Goal: Information Seeking & Learning: Understand process/instructions

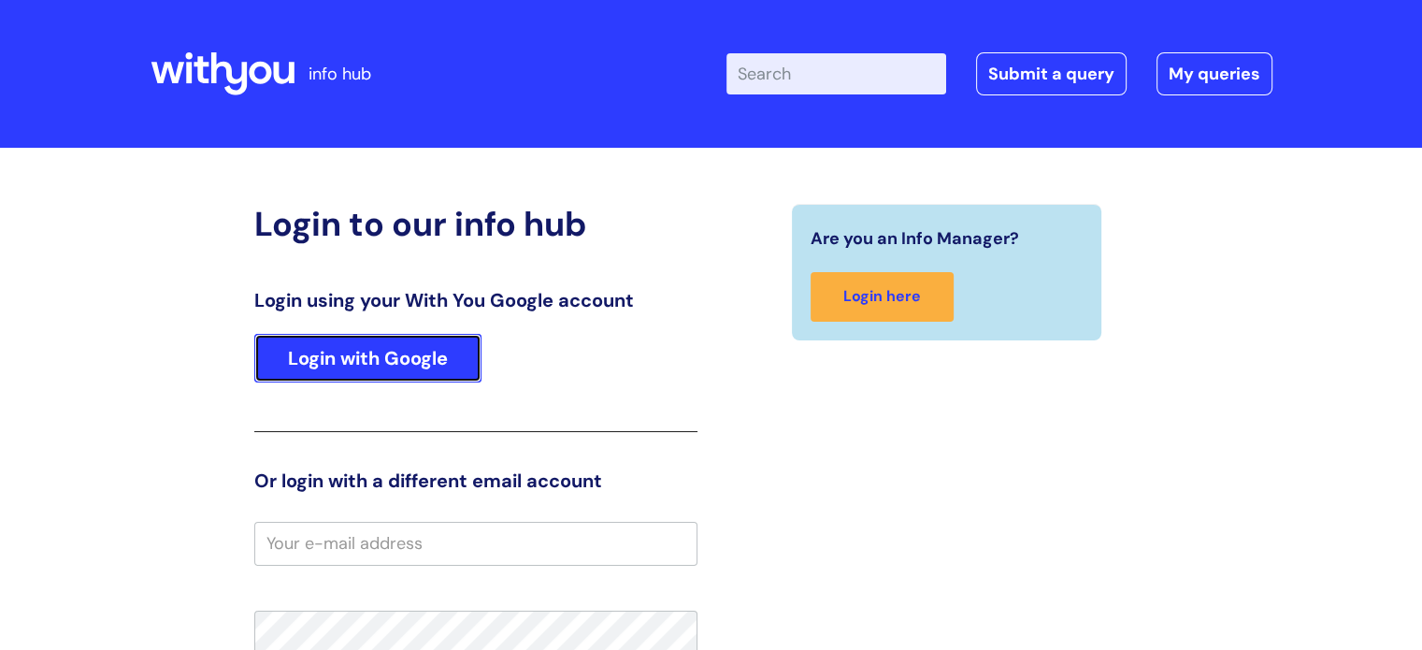
click at [328, 341] on link "Login with Google" at bounding box center [367, 358] width 227 height 49
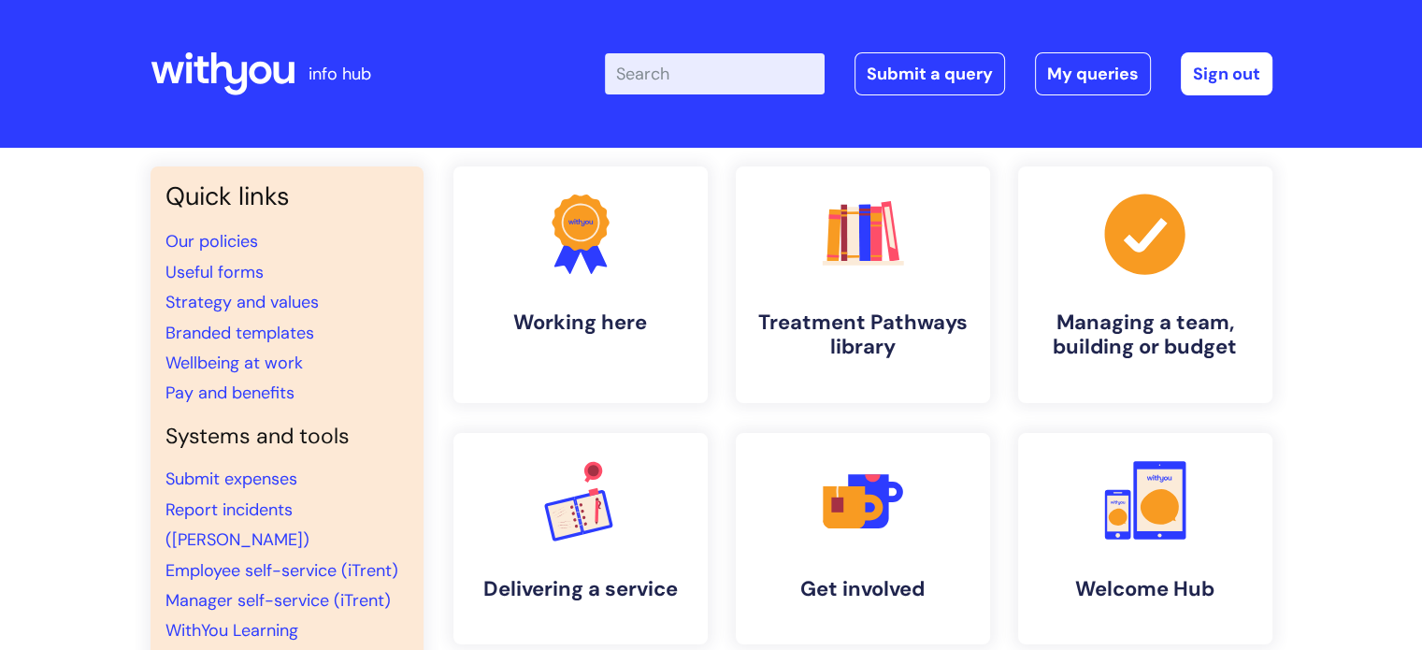
click at [672, 67] on input "Enter your search term here..." at bounding box center [715, 73] width 220 height 41
type input "referral"
click button "Search" at bounding box center [0, 0] width 0 height 0
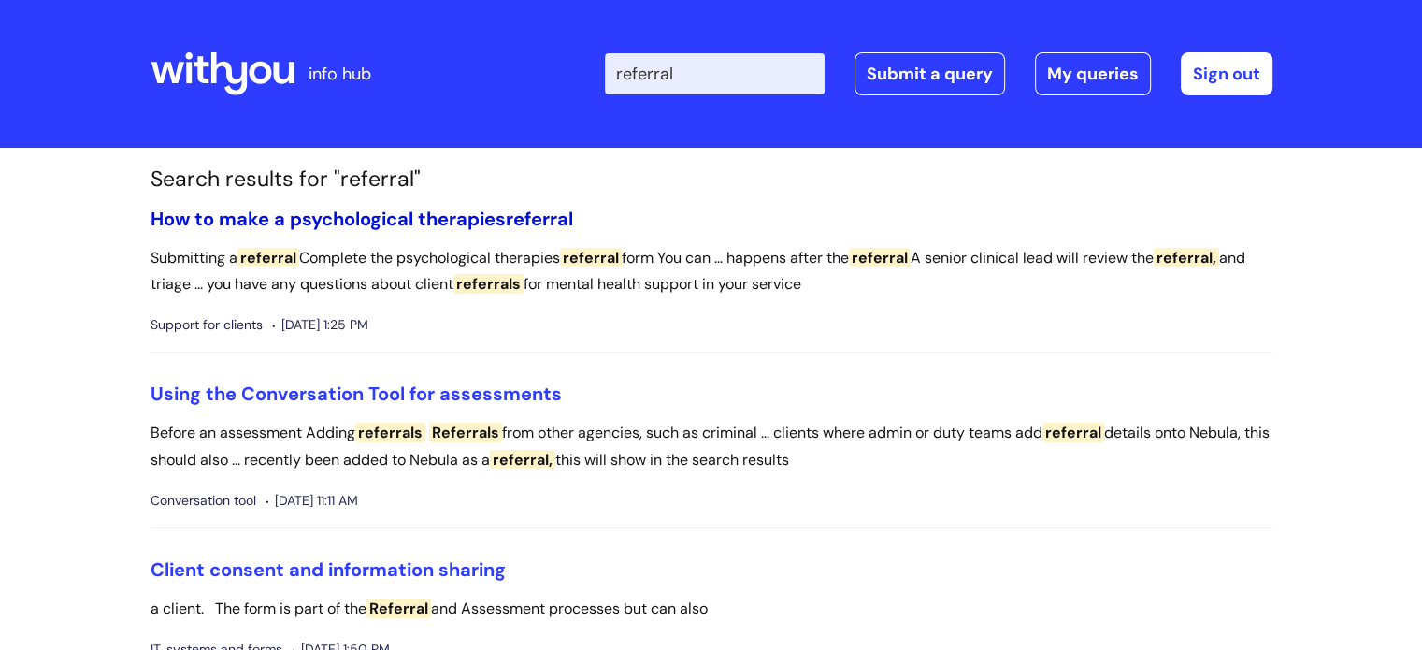
click at [502, 212] on link "How to make a psychological therapies referral" at bounding box center [362, 219] width 423 height 24
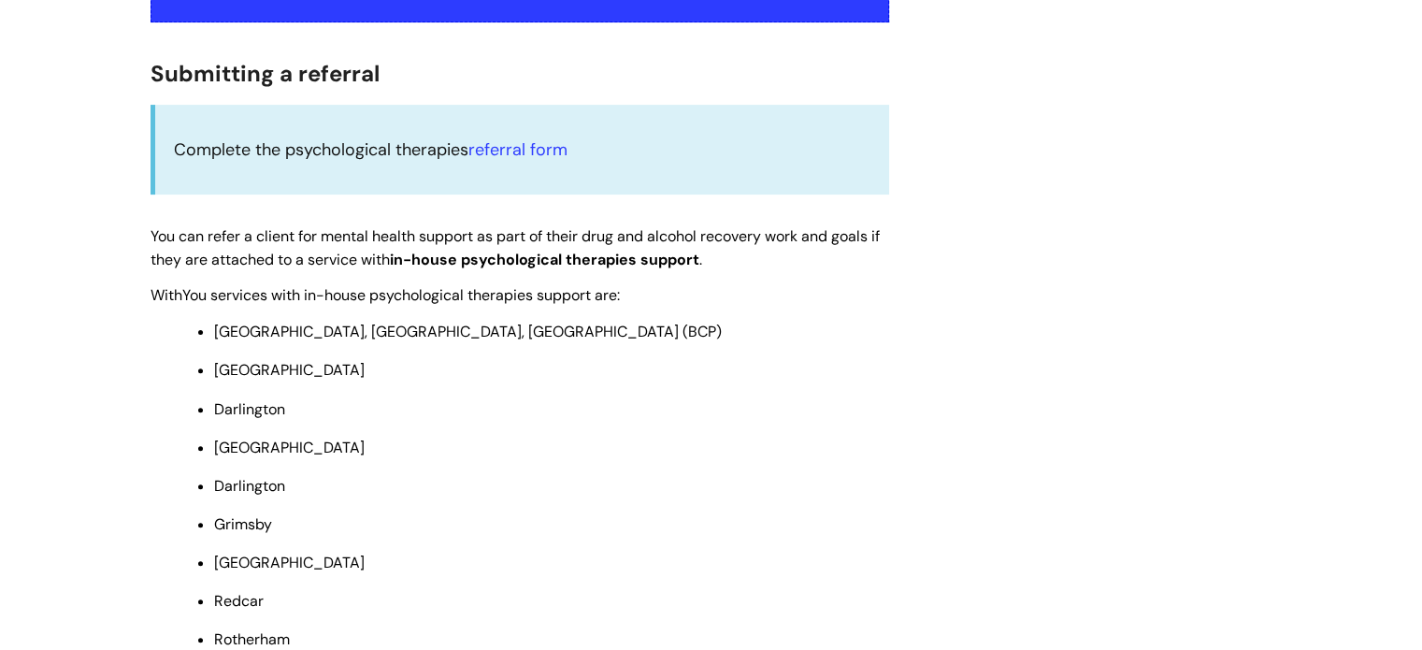
scroll to position [561, 0]
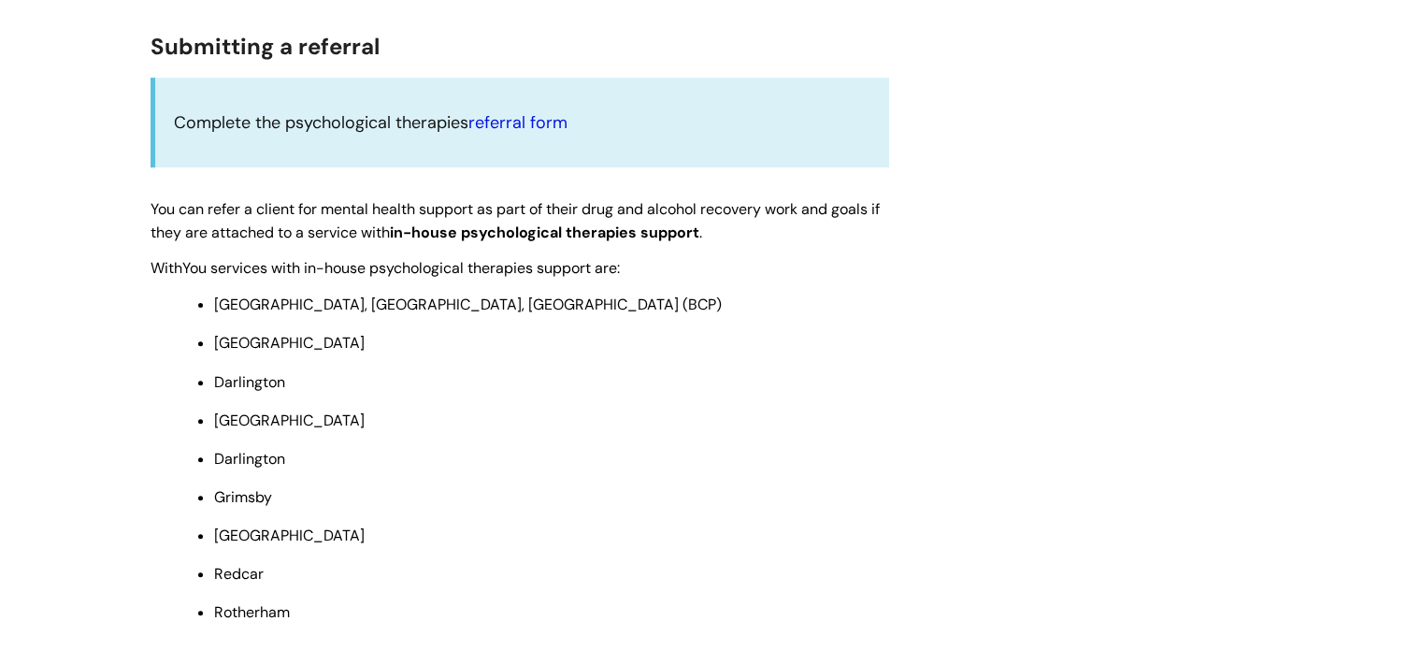
click at [506, 121] on link "referral form" at bounding box center [517, 122] width 99 height 22
